Goal: Information Seeking & Learning: Learn about a topic

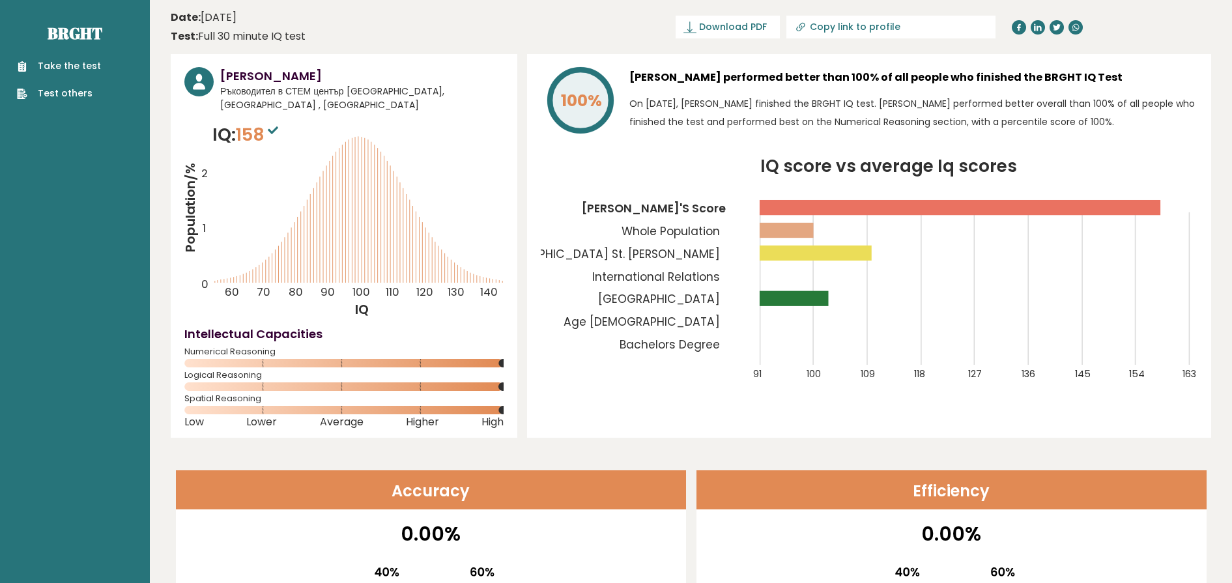
click at [682, 294] on tspan "[GEOGRAPHIC_DATA]" at bounding box center [659, 299] width 122 height 16
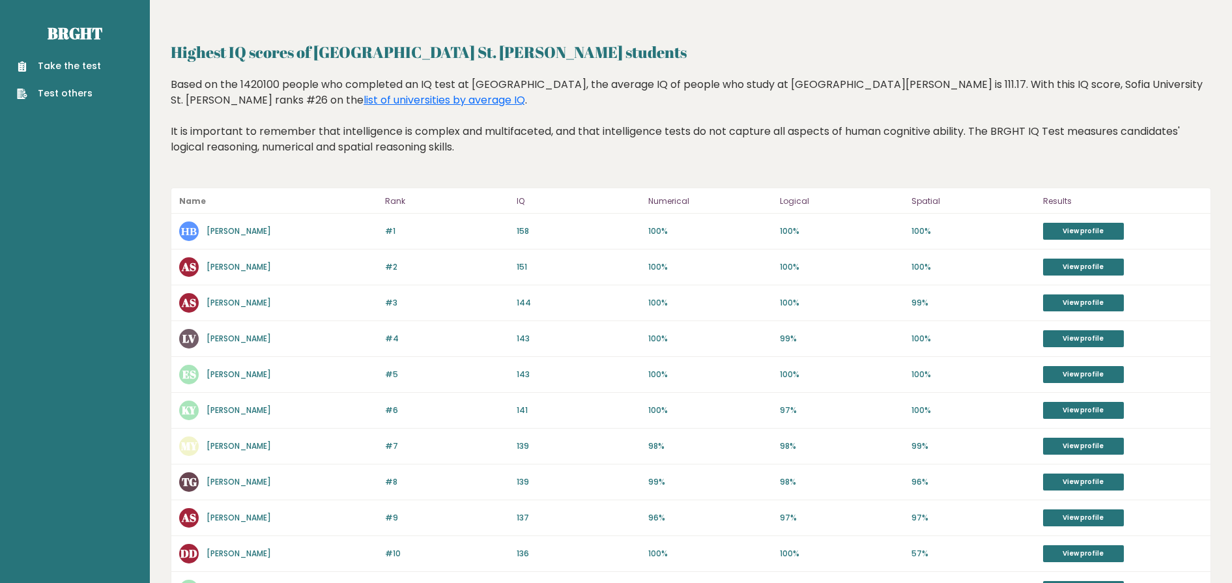
click at [250, 262] on link "[PERSON_NAME]" at bounding box center [238, 266] width 64 height 11
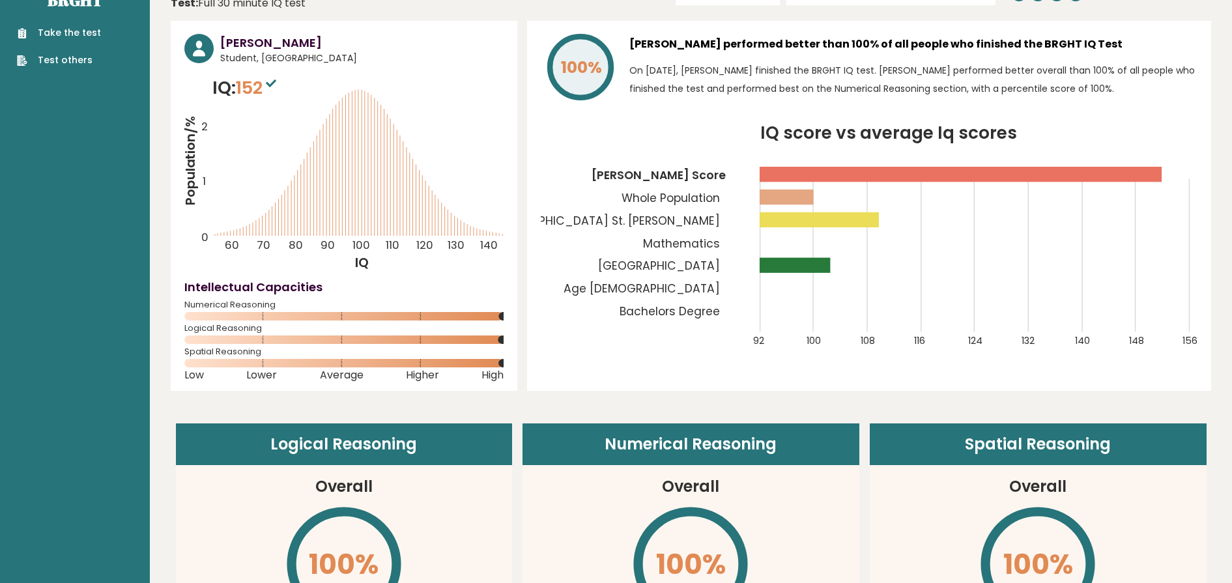
scroll to position [74, 0]
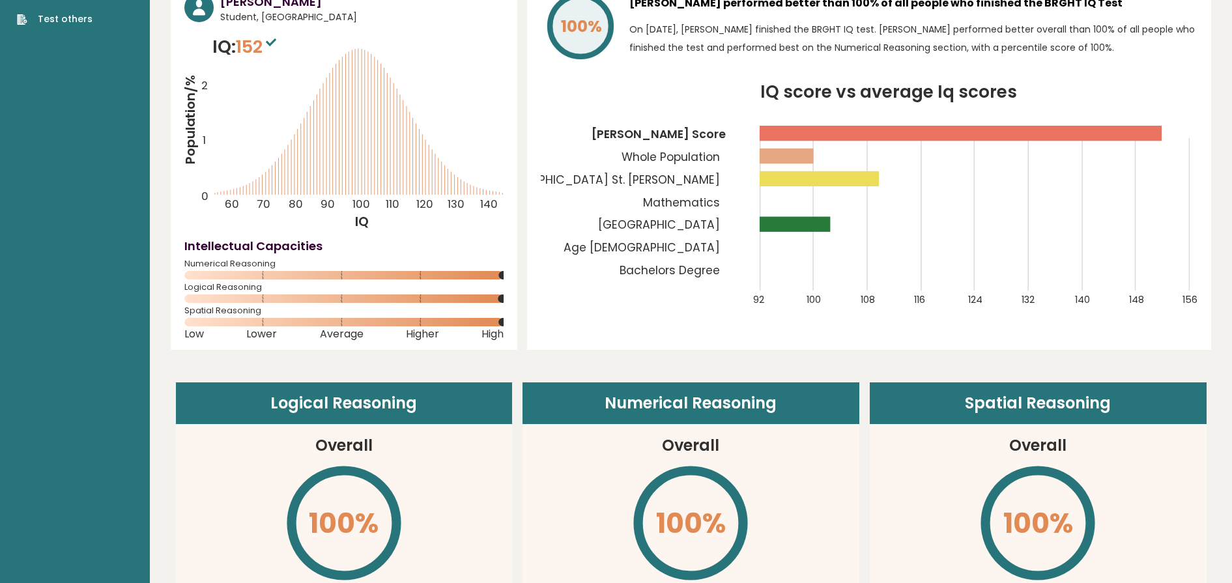
click at [707, 202] on tspan "Mathematics" at bounding box center [681, 203] width 77 height 16
click at [601, 173] on tspan "Sofia University St. Kliment Ohridski" at bounding box center [603, 180] width 233 height 16
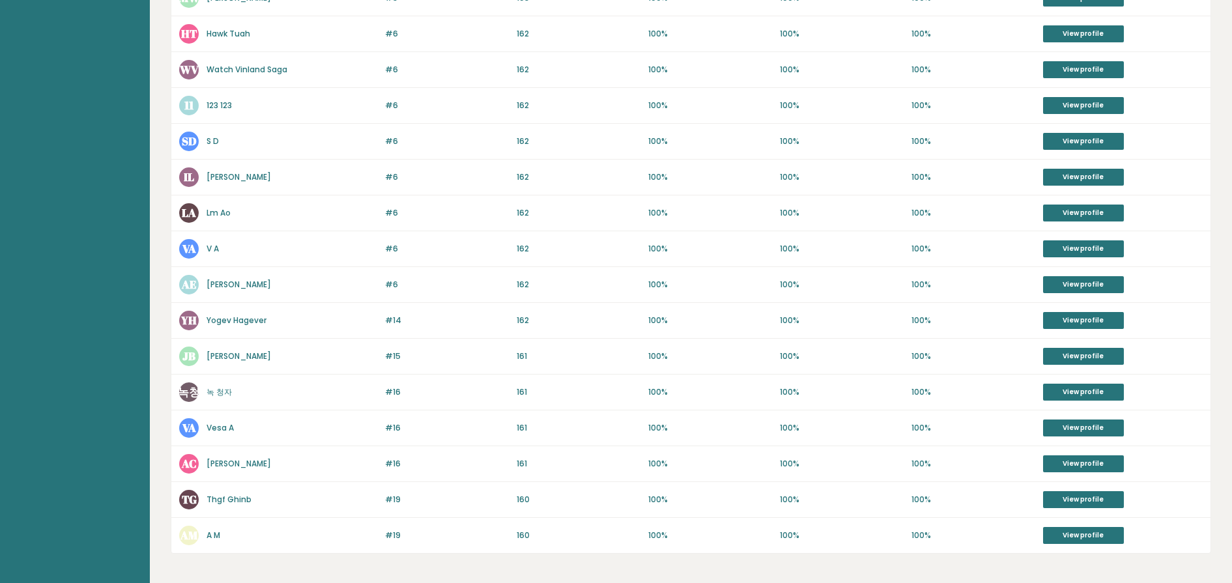
scroll to position [498, 0]
